Goal: Transaction & Acquisition: Download file/media

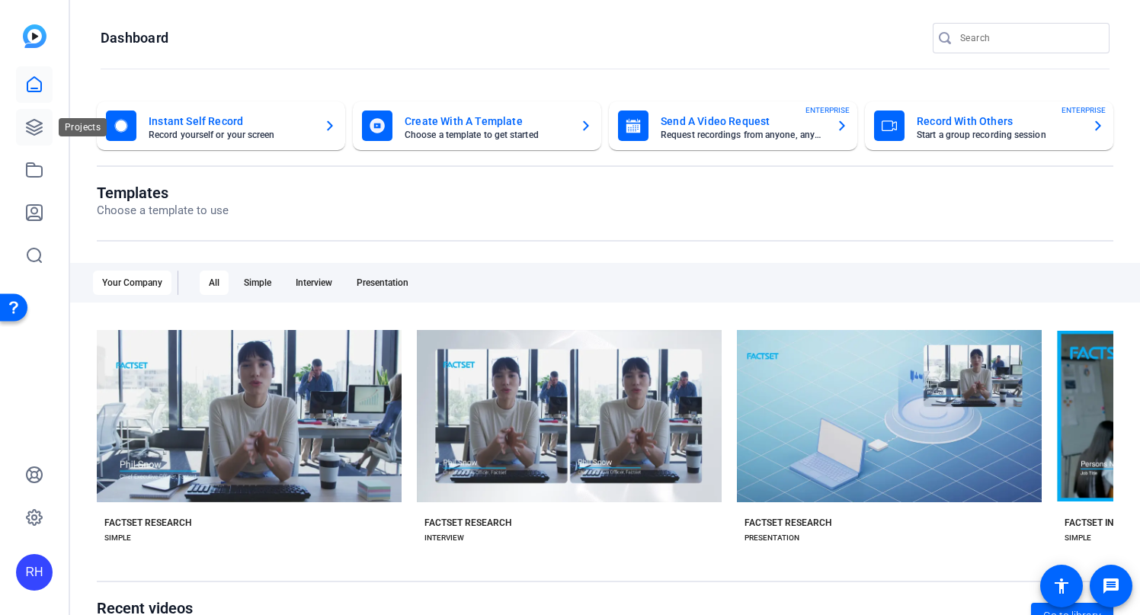
click at [39, 127] on icon at bounding box center [34, 127] width 18 height 18
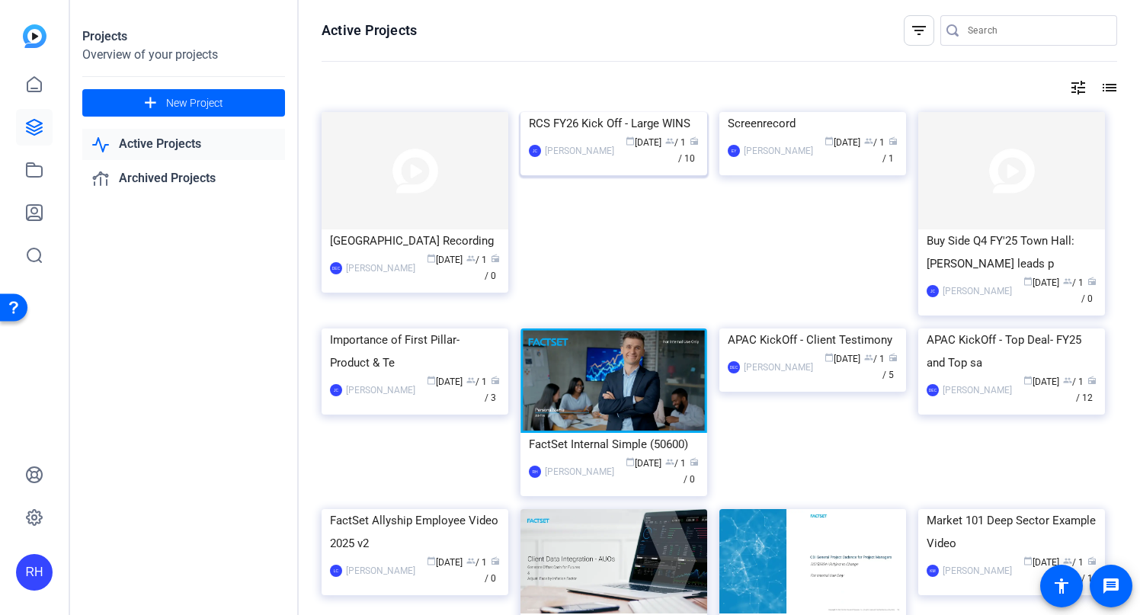
click at [581, 135] on div "RCS FY26 Kick Off - Large WINS" at bounding box center [614, 123] width 170 height 23
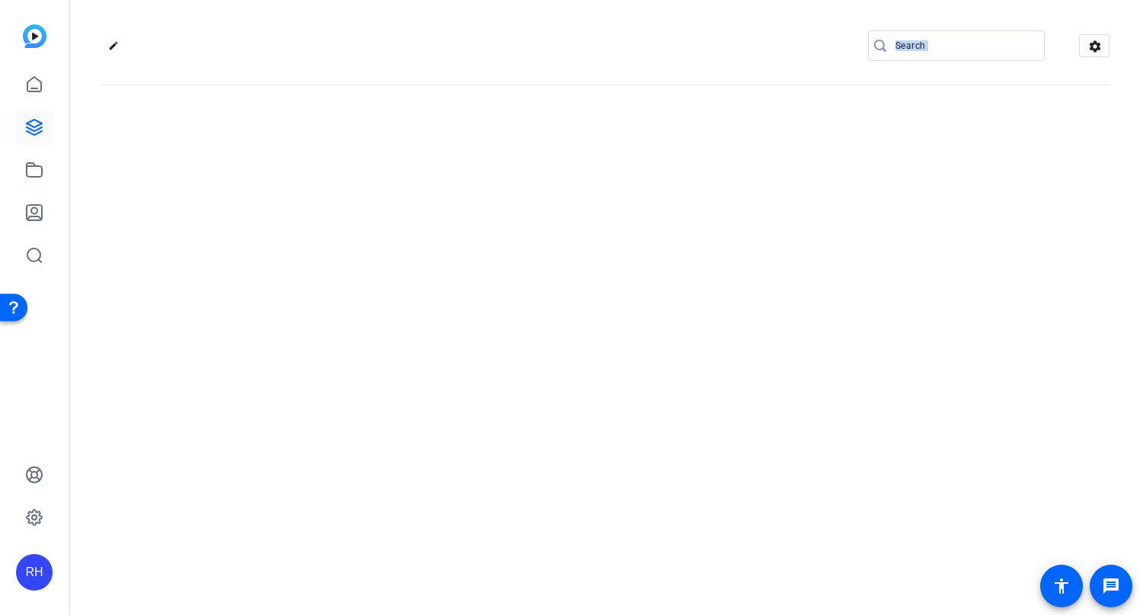
click at [581, 235] on div "edit settings" at bounding box center [605, 307] width 1070 height 615
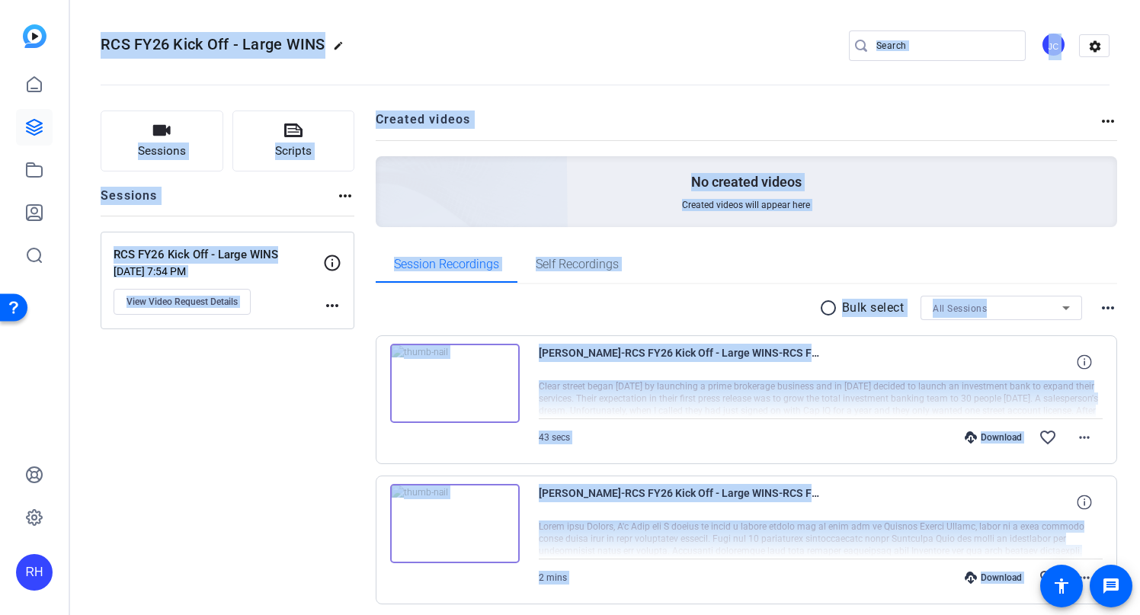
click at [644, 91] on openreel-divider-bar at bounding box center [605, 80] width 1009 height 46
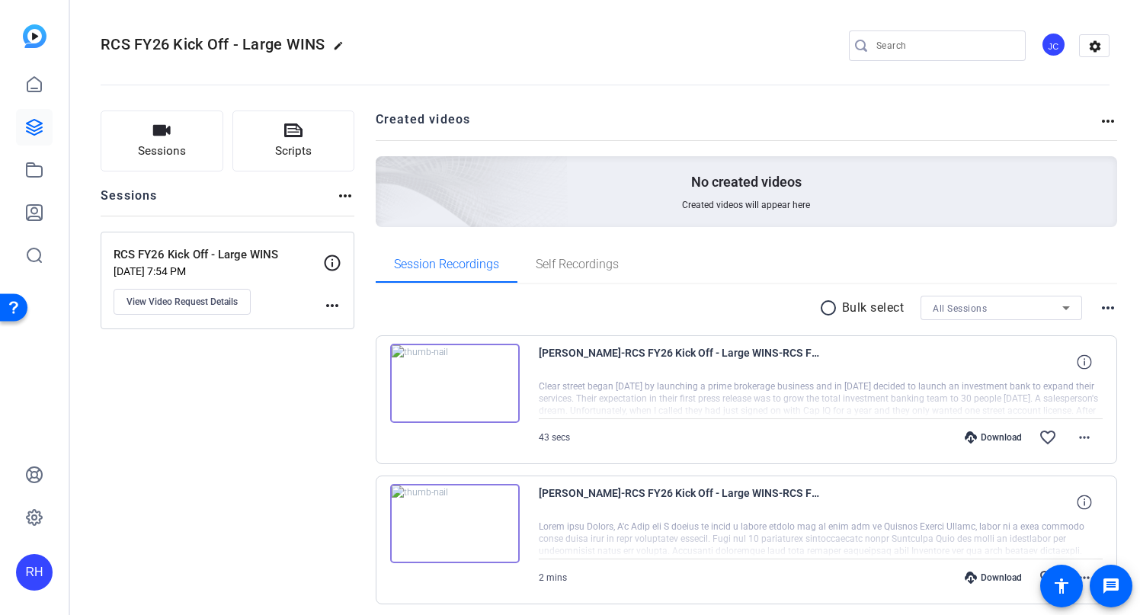
click at [613, 399] on div at bounding box center [821, 399] width 565 height 38
click at [973, 436] on div "Download" at bounding box center [993, 437] width 72 height 12
click at [1081, 440] on mat-icon "more_horiz" at bounding box center [1084, 437] width 18 height 18
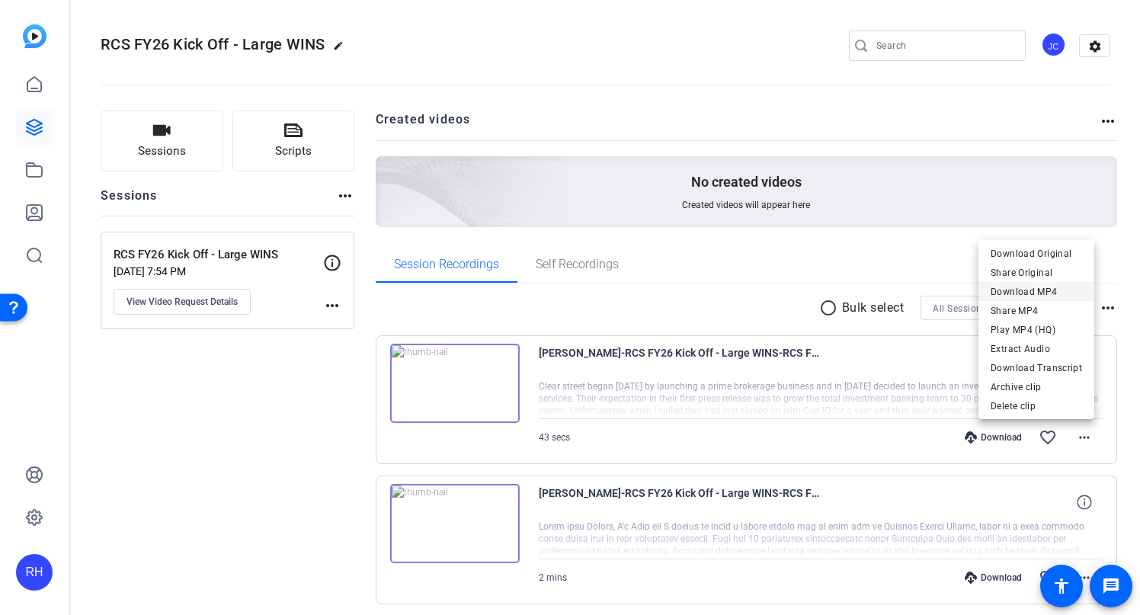
click at [1020, 293] on span "Download MP4" at bounding box center [1036, 292] width 91 height 18
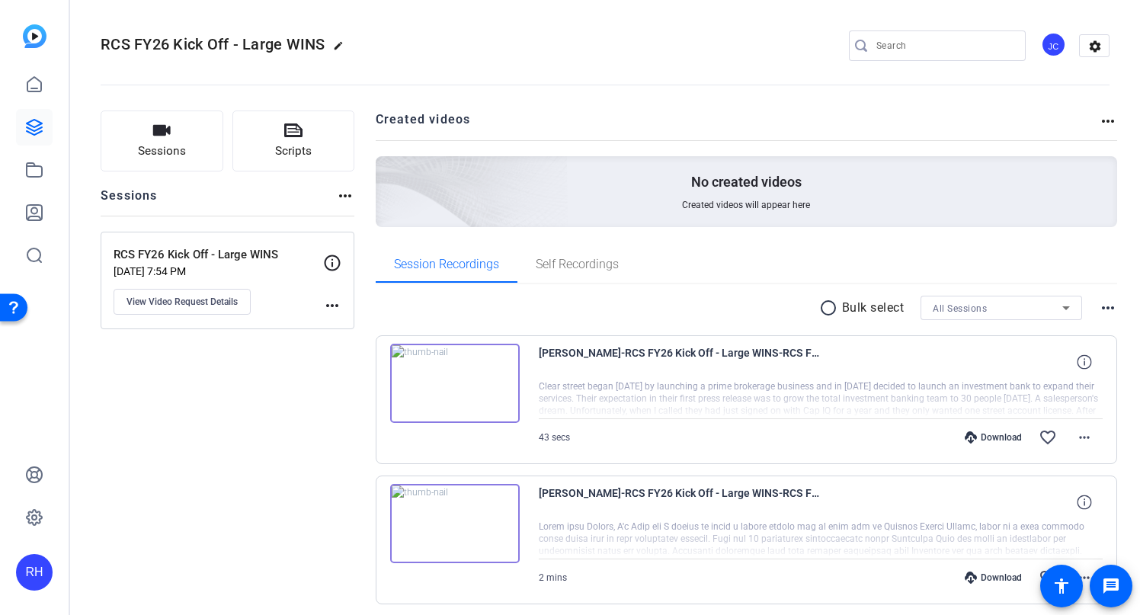
click at [627, 92] on openreel-divider-bar at bounding box center [605, 80] width 1009 height 46
